Goal: Task Accomplishment & Management: Manage account settings

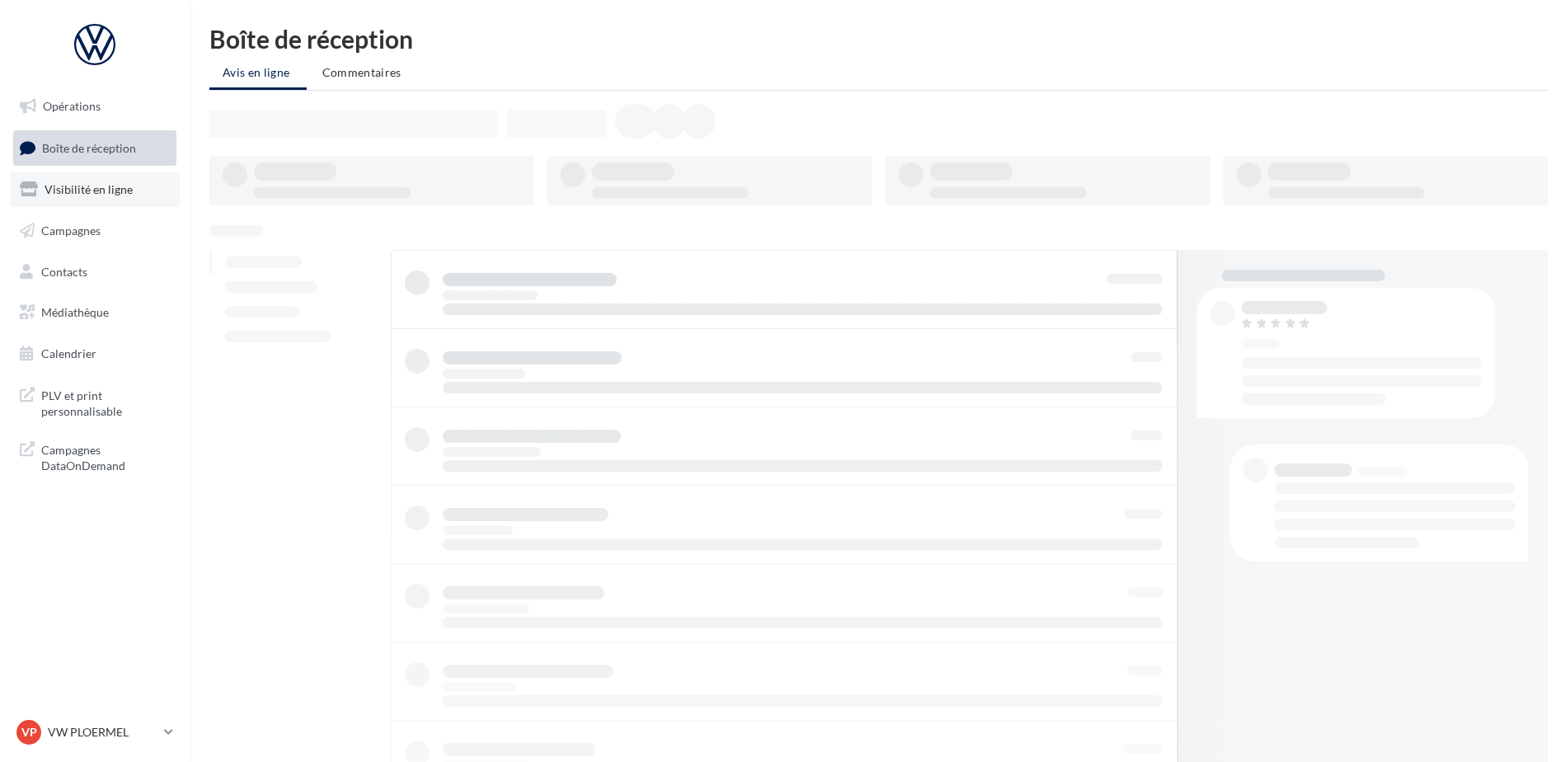
click at [118, 190] on span "Visibilité en ligne" at bounding box center [88, 189] width 88 height 14
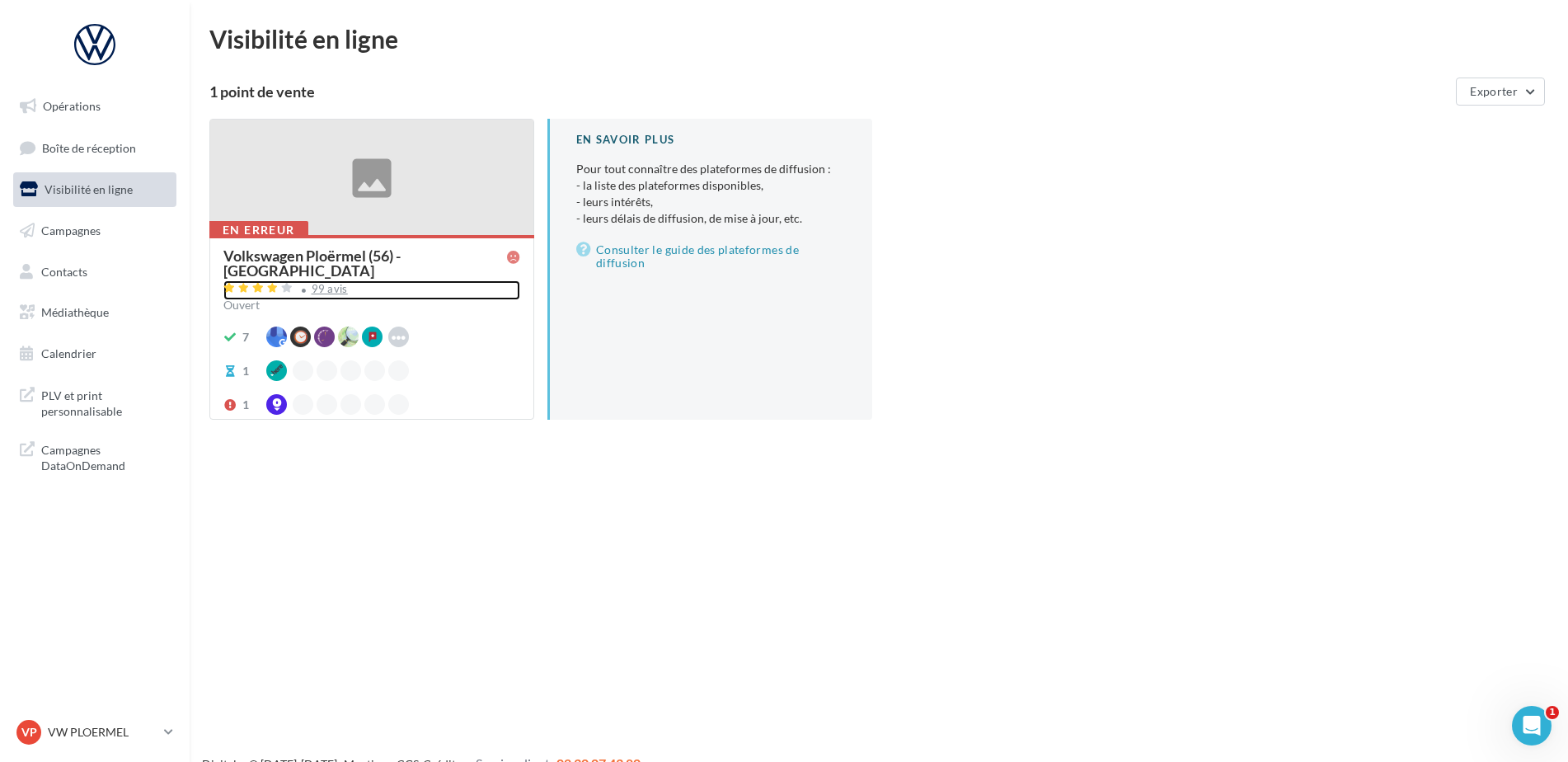
click at [316, 283] on div "99 avis" at bounding box center [330, 289] width 36 height 11
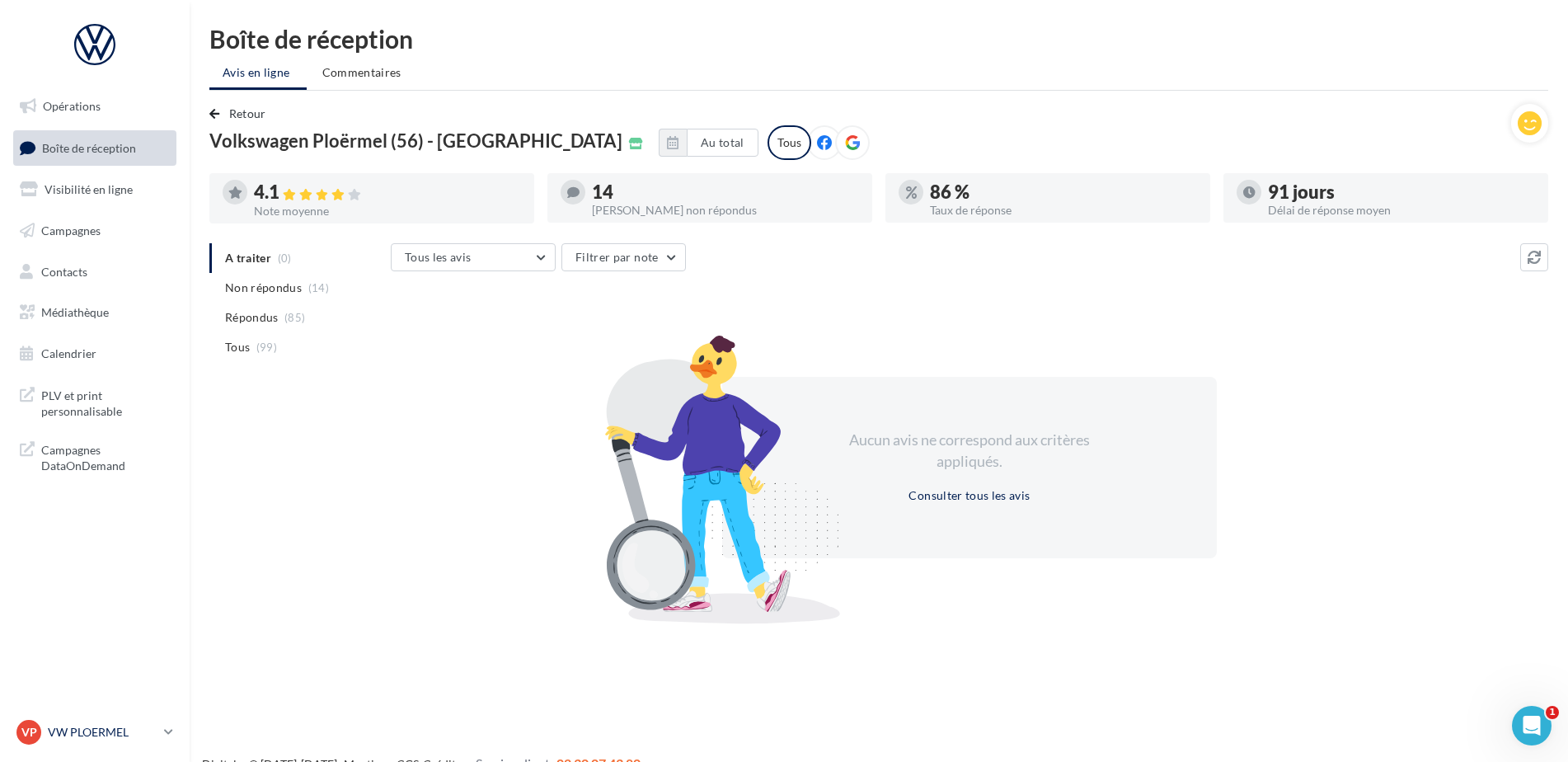
click at [87, 727] on p "VW PLOERMEL" at bounding box center [103, 732] width 109 height 17
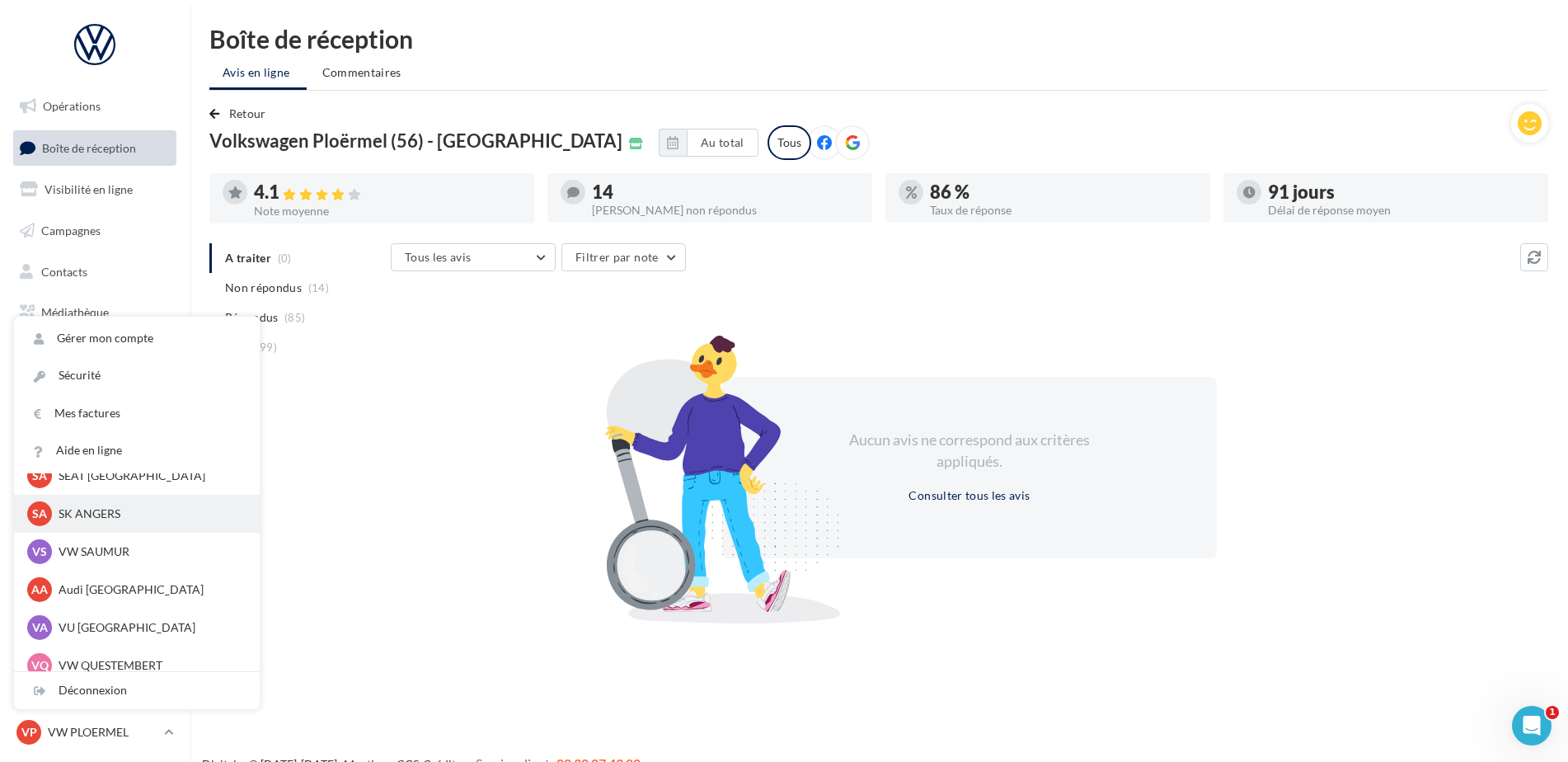
scroll to position [152, 0]
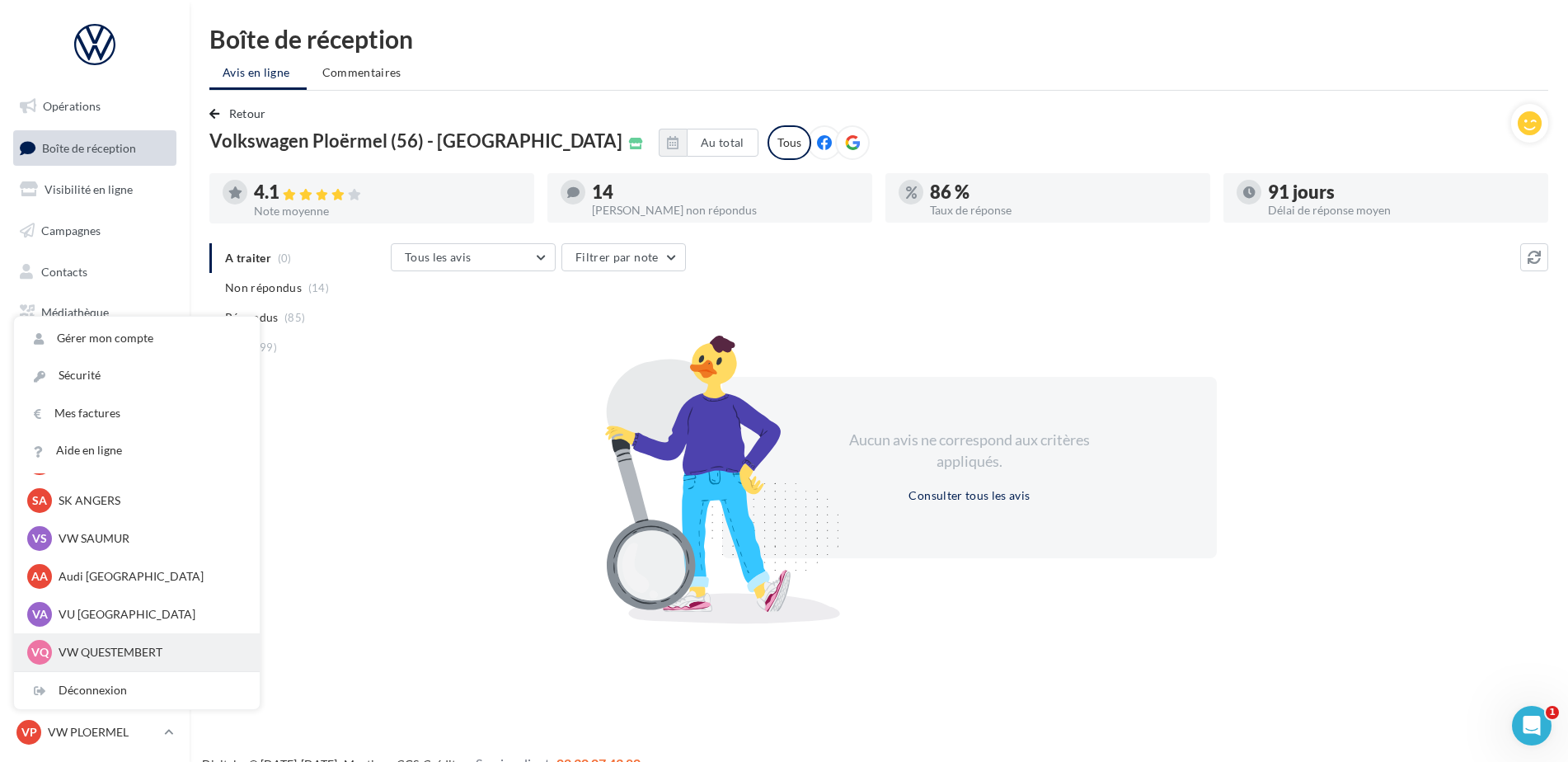
click at [126, 649] on p "VW QUESTEMBERT" at bounding box center [149, 653] width 181 height 17
